Goal: Task Accomplishment & Management: Use online tool/utility

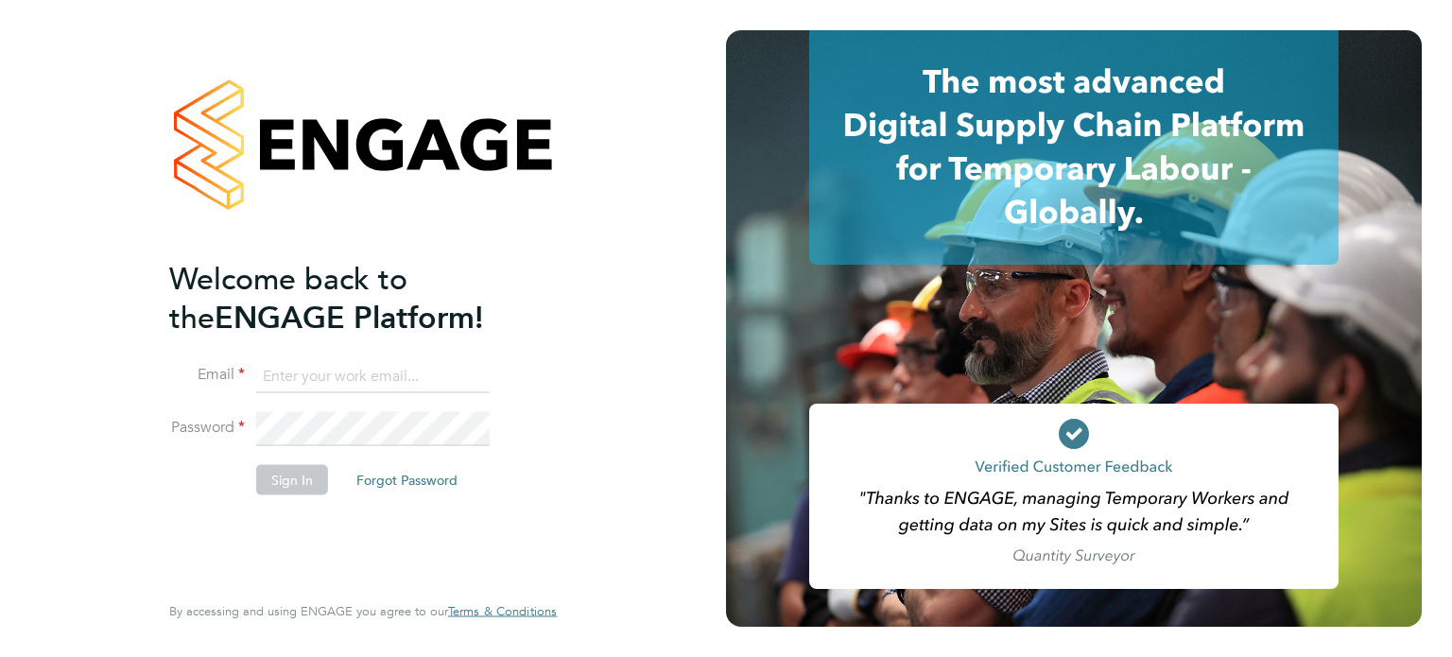
type input "[PERSON_NAME][DOMAIN_NAME][EMAIL_ADDRESS][DOMAIN_NAME]"
click at [295, 478] on button "Sign In" at bounding box center [292, 479] width 72 height 30
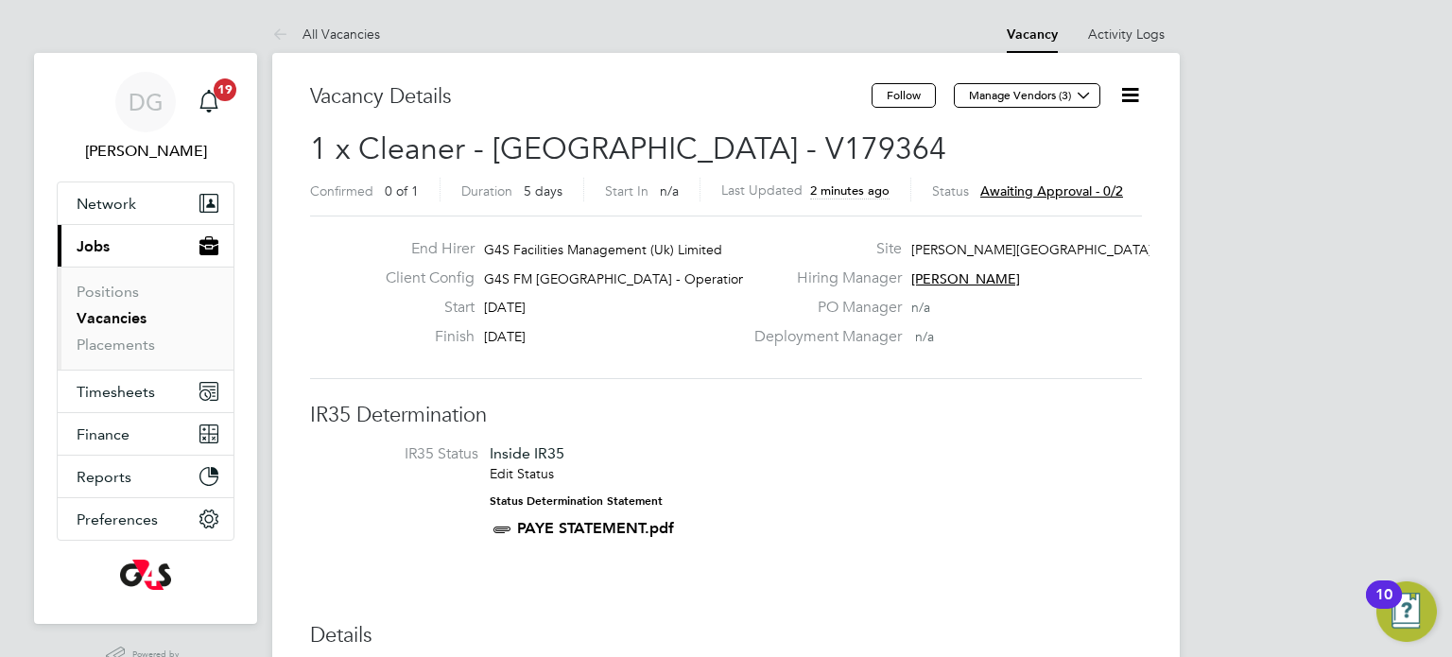
click at [1137, 93] on icon at bounding box center [1130, 95] width 24 height 24
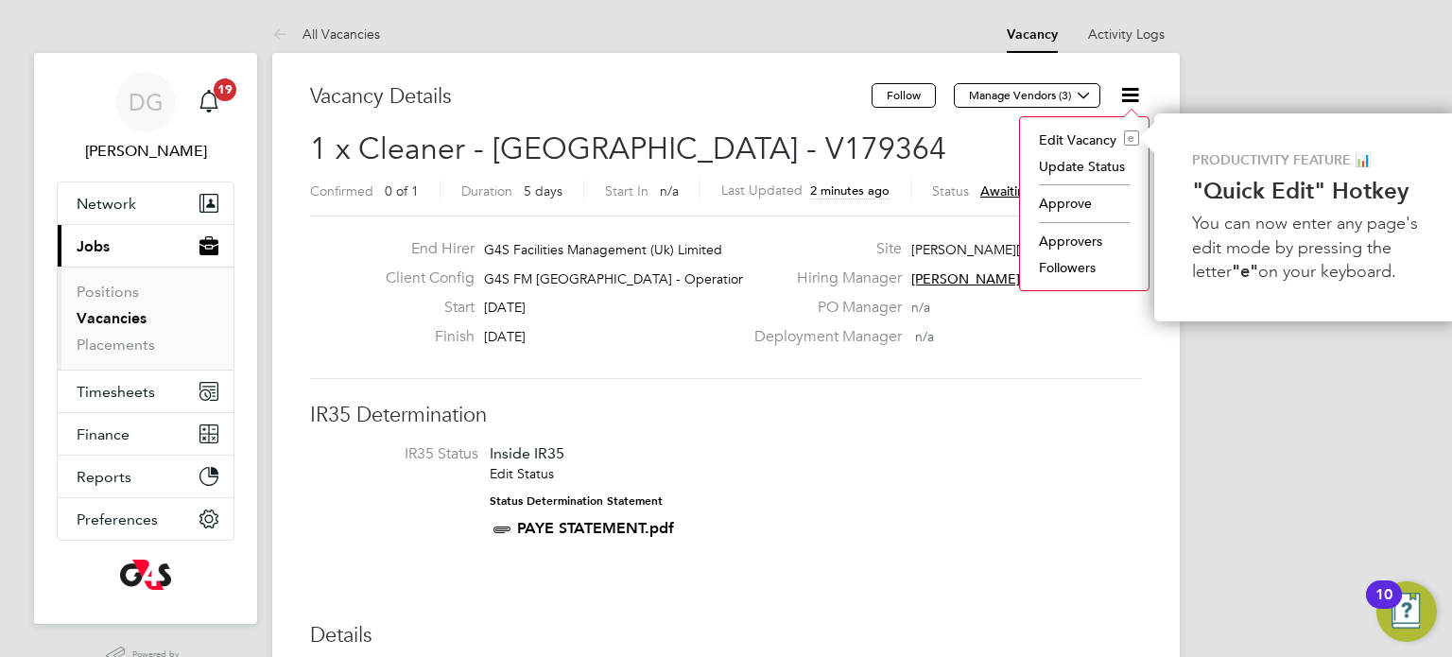
scroll to position [0, 4]
click at [1089, 205] on li "Approve" at bounding box center [1080, 203] width 110 height 26
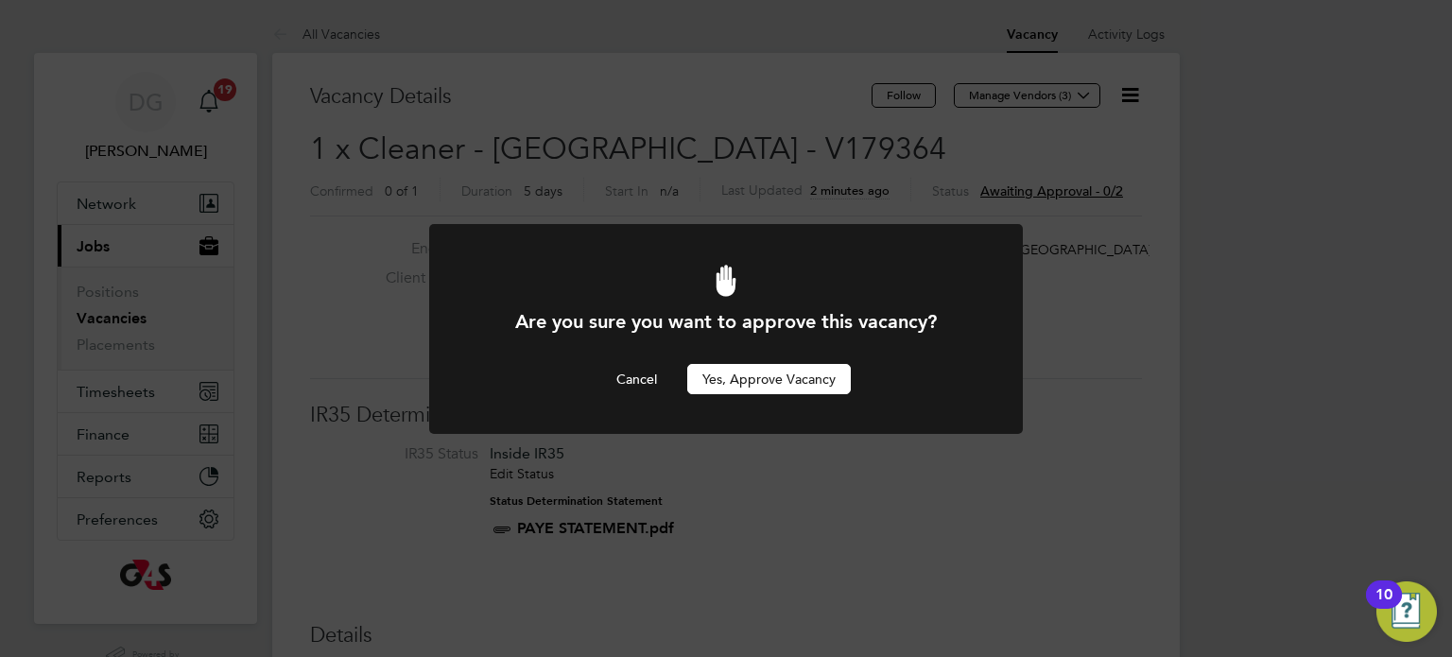
click at [808, 385] on button "Yes, Approve Vacancy" at bounding box center [768, 379] width 163 height 30
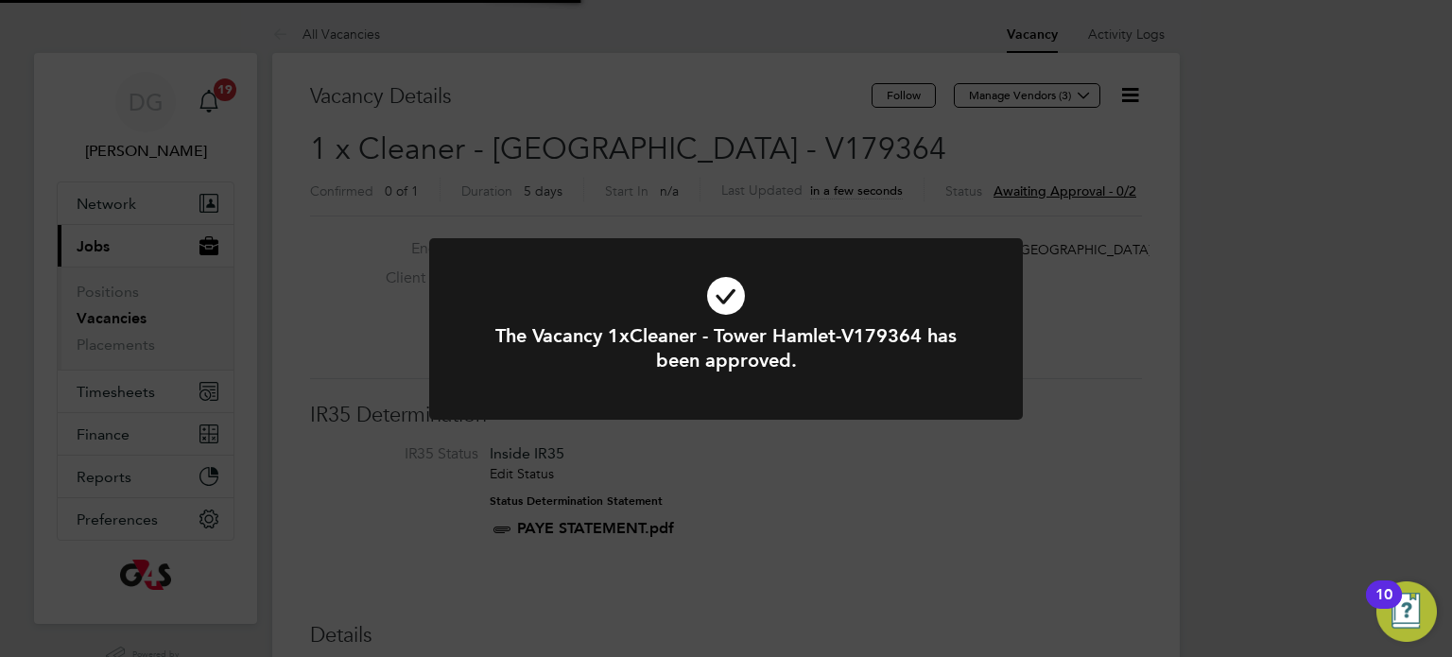
scroll to position [56, 132]
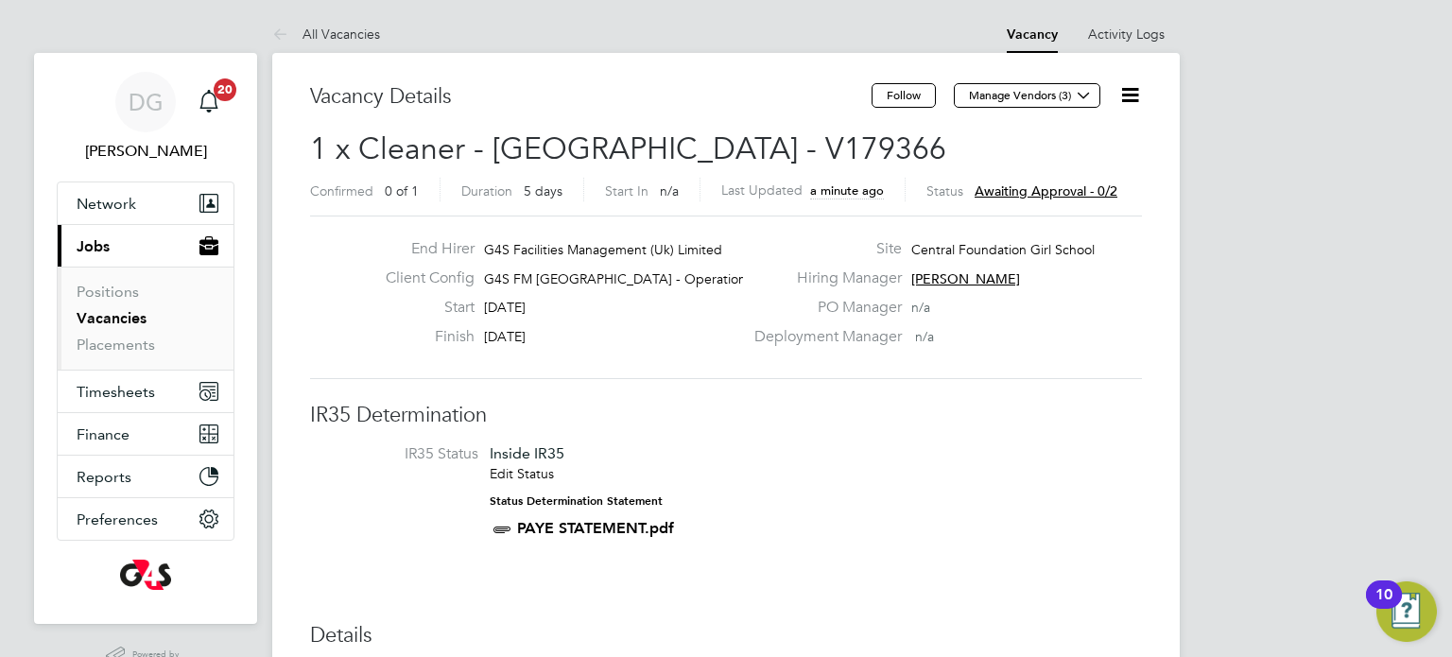
click at [1136, 95] on icon at bounding box center [1130, 95] width 24 height 24
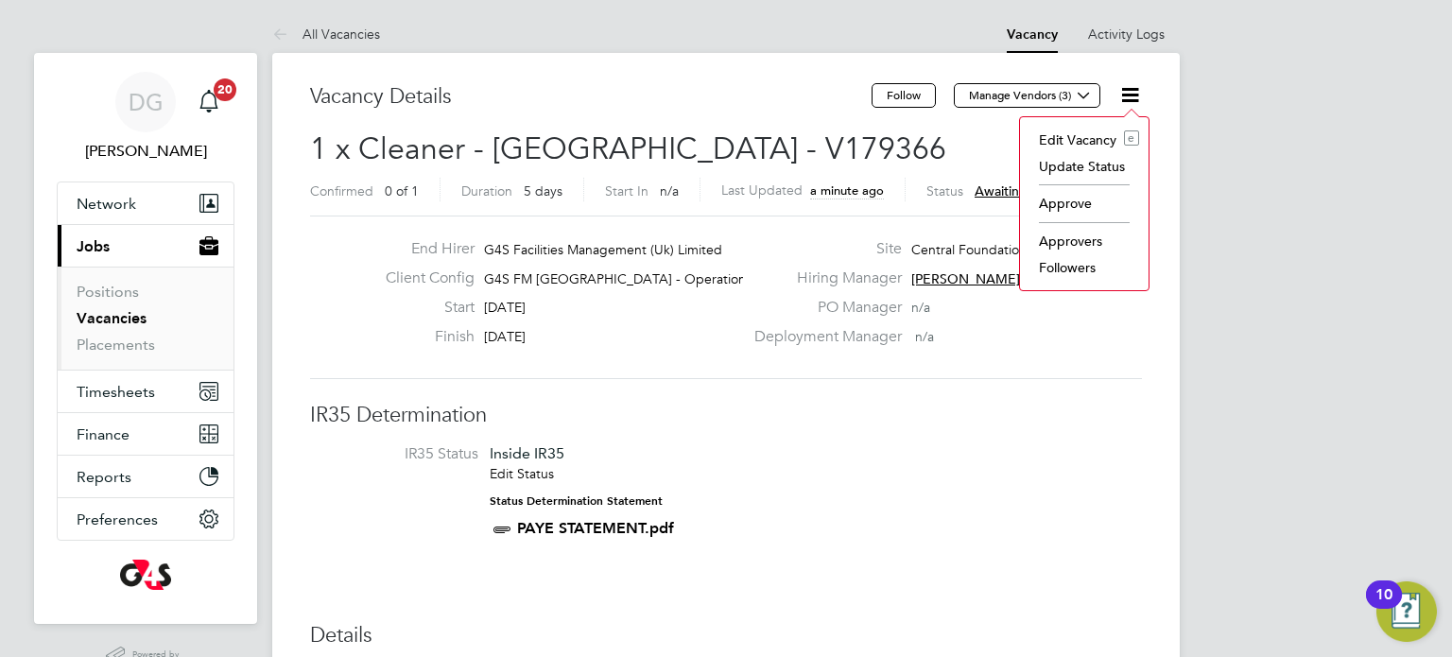
scroll to position [0, 4]
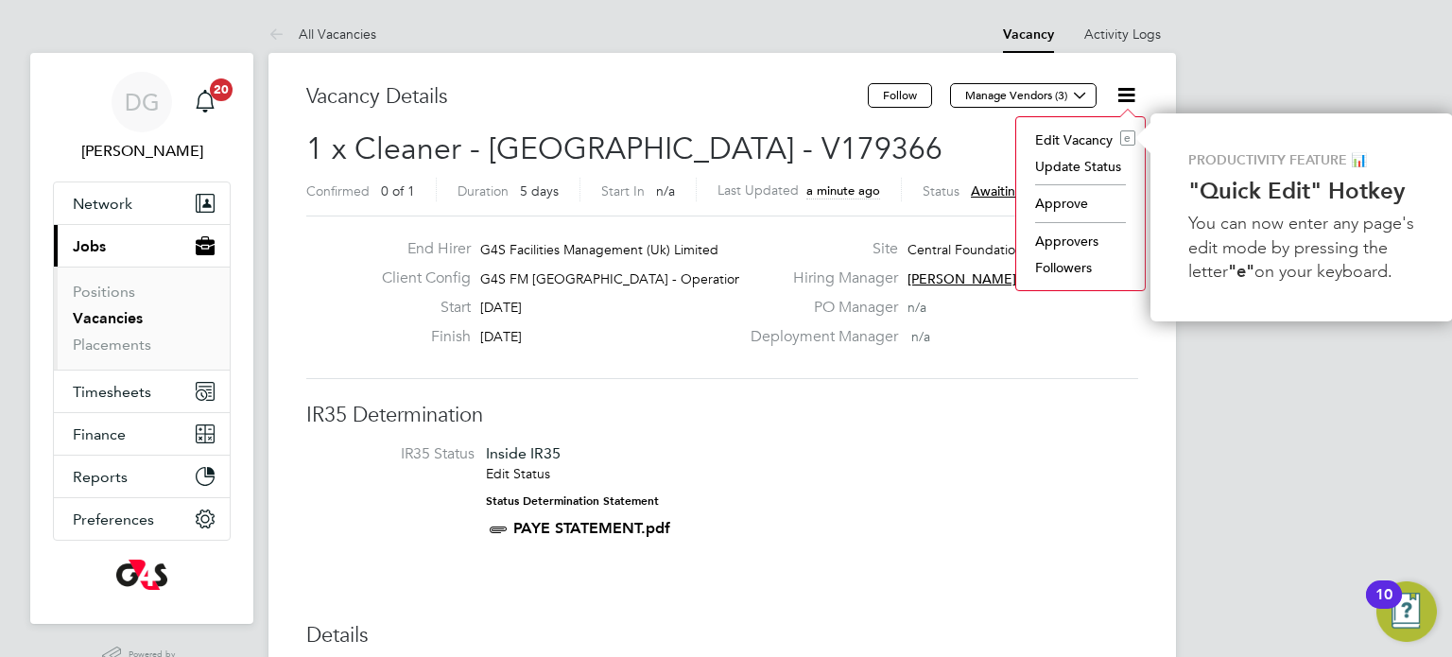
click at [1070, 204] on li "Approve" at bounding box center [1080, 203] width 110 height 26
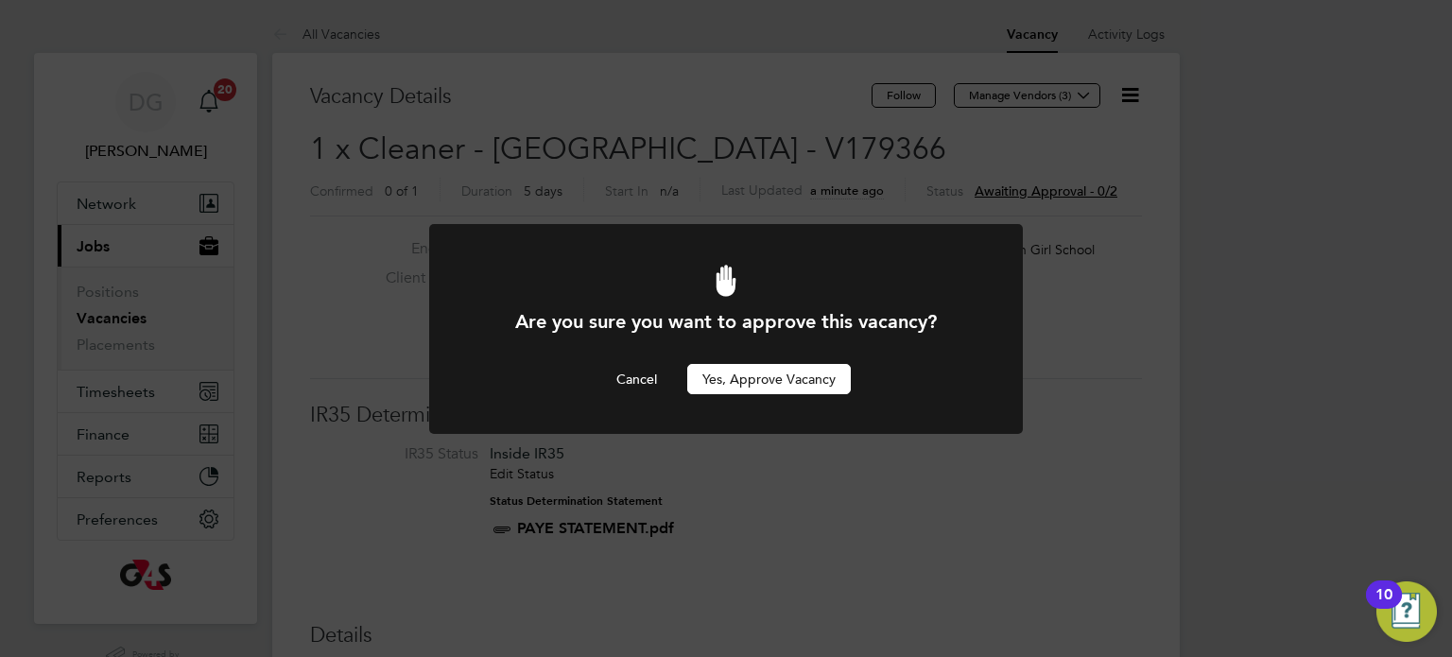
click at [795, 375] on button "Yes, Approve Vacancy" at bounding box center [768, 379] width 163 height 30
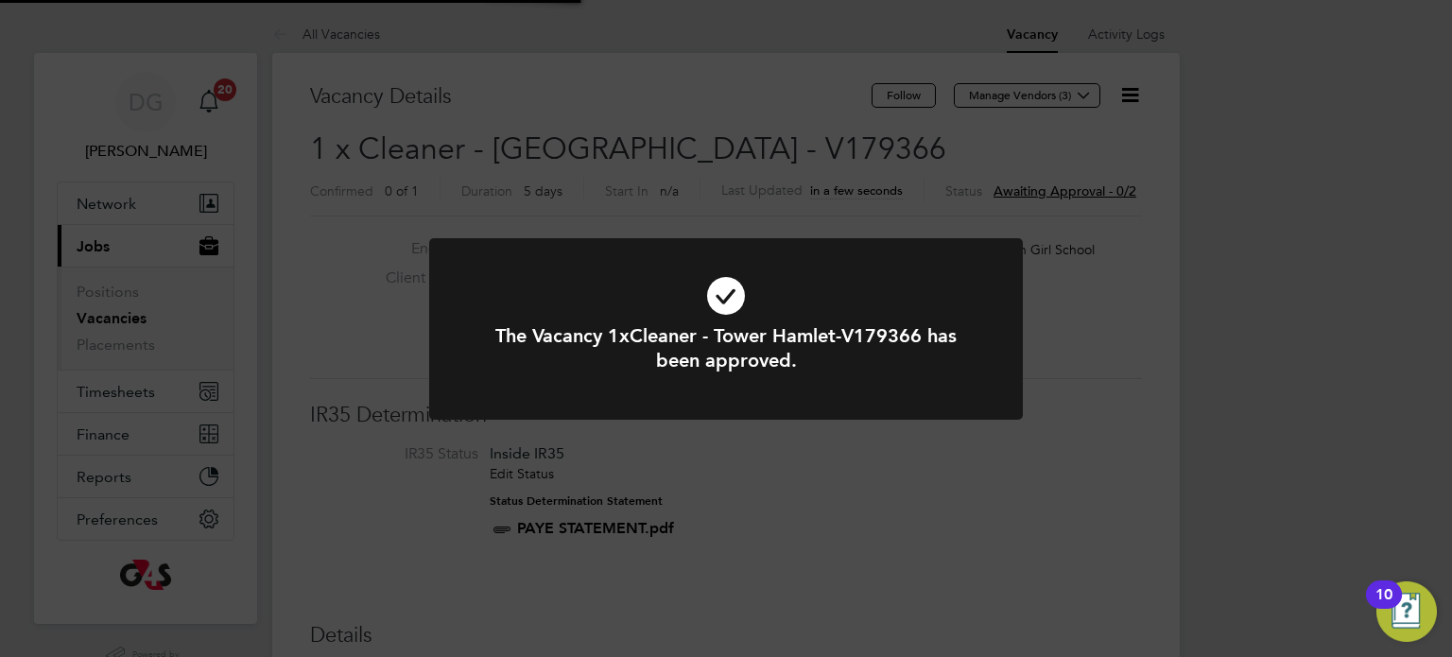
scroll to position [56, 132]
